Goal: Transaction & Acquisition: Purchase product/service

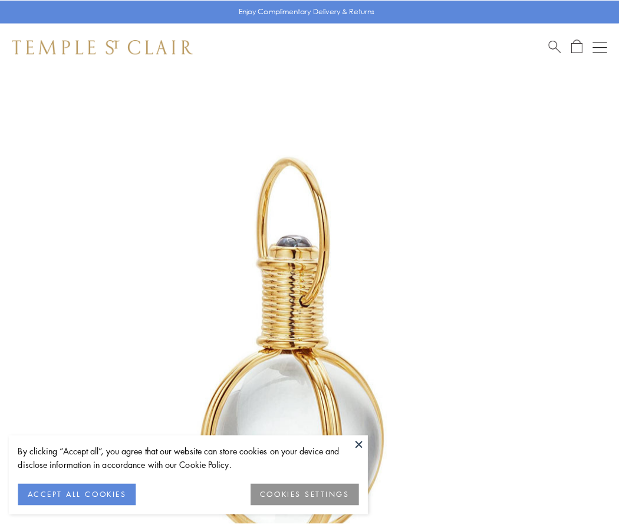
scroll to position [308, 0]
